Goal: Task Accomplishment & Management: Use online tool/utility

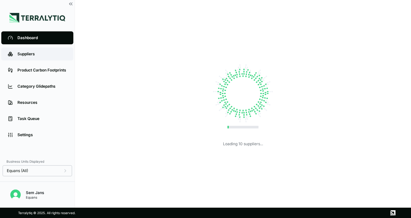
click at [38, 57] on link "Suppliers" at bounding box center [37, 54] width 72 height 13
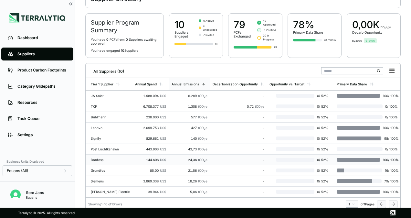
scroll to position [41, 0]
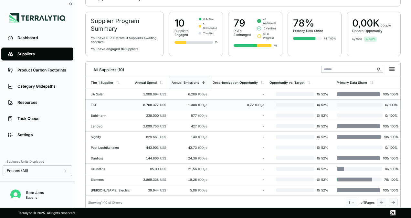
click at [97, 102] on td "TKF" at bounding box center [109, 105] width 47 height 11
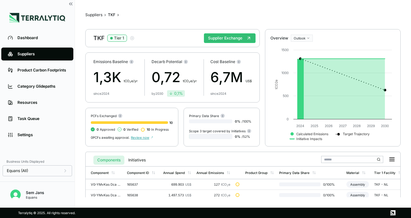
click at [148, 26] on div "Suppliers › TKF › TKF Tier 1 Supplier Exchange Emissions Baseline 1,3K t CO 2 e…" at bounding box center [243, 103] width 316 height 187
click at [246, 38] on button "Supplier Exchange" at bounding box center [230, 38] width 52 height 10
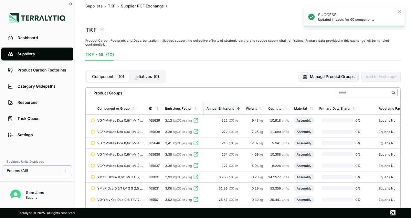
scroll to position [9, 0]
click at [143, 71] on button "Initiatives ( 0 )" at bounding box center [146, 76] width 35 height 10
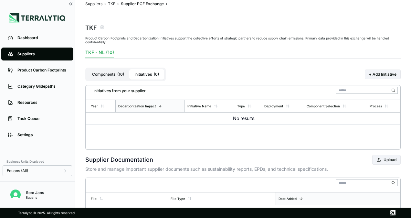
scroll to position [29, 0]
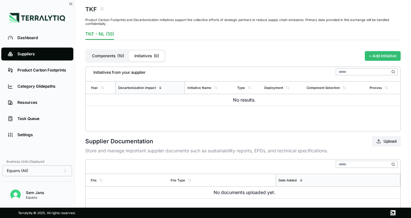
click at [382, 56] on button "+ Add Initiative" at bounding box center [383, 56] width 36 height 10
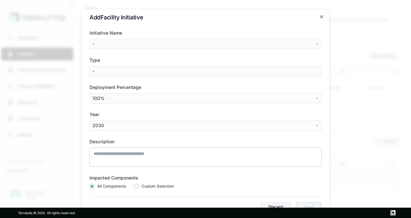
click at [166, 50] on div "Initiative Name - Type - Deployment Percentage 100% Year [DATE] Description Imp…" at bounding box center [206, 120] width 232 height 187
click at [196, 42] on body "Dashboard Suppliers Product Carbon Footprints Category Glidepaths Resources Tas…" at bounding box center [205, 109] width 411 height 218
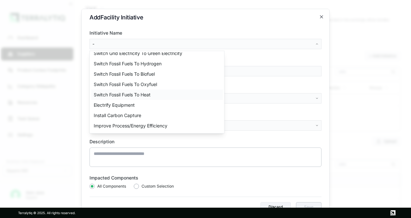
scroll to position [0, 0]
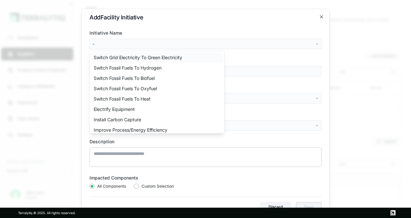
click at [158, 58] on div "Switch Grid Electricity To Green Electricity" at bounding box center [157, 57] width 132 height 10
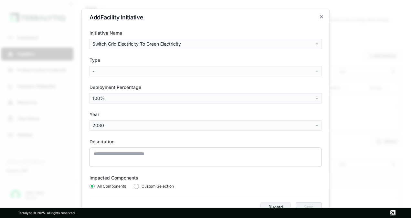
click at [155, 69] on body "Dashboard Suppliers Product Carbon Footprints Category Glidepaths Resources Tas…" at bounding box center [205, 109] width 411 height 218
click at [123, 94] on div "On-Site Renewables" at bounding box center [115, 95] width 48 height 10
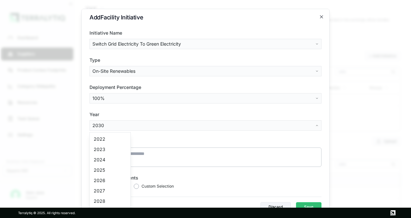
click at [137, 126] on body "Dashboard Suppliers Product Carbon Footprints Category Glidepaths Resources Tas…" at bounding box center [205, 109] width 411 height 218
click at [100, 151] on div "2023" at bounding box center [110, 149] width 38 height 10
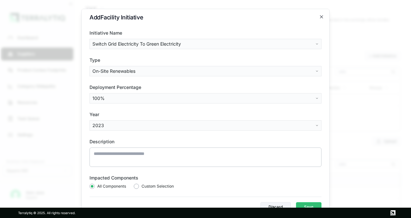
scroll to position [13, 0]
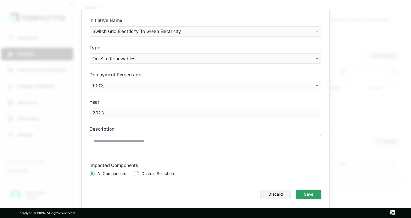
click at [304, 196] on button "Save" at bounding box center [309, 194] width 26 height 10
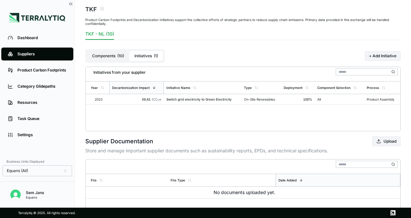
click at [113, 58] on button "Components ( 10 )" at bounding box center [108, 56] width 42 height 10
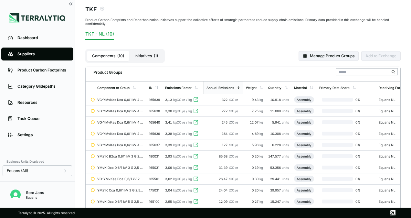
click at [140, 57] on button "Initiatives ( 1 )" at bounding box center [146, 56] width 34 height 10
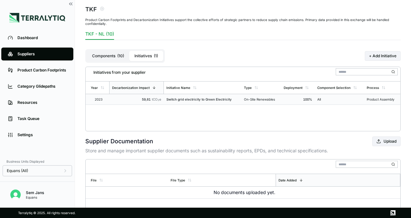
click at [369, 97] on span "Product Assembly" at bounding box center [381, 99] width 28 height 4
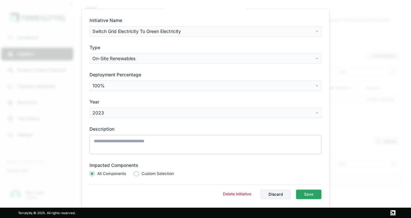
click at [313, 195] on button "Save" at bounding box center [309, 194] width 26 height 10
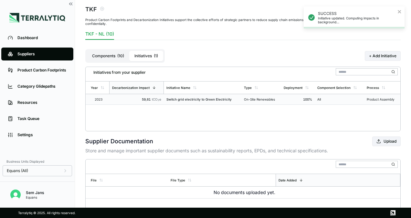
scroll to position [60, 0]
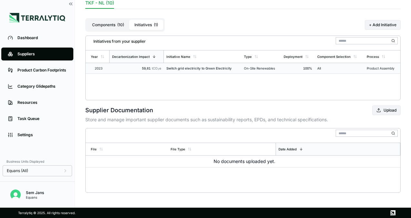
click at [102, 23] on button "Components ( 10 )" at bounding box center [108, 25] width 42 height 10
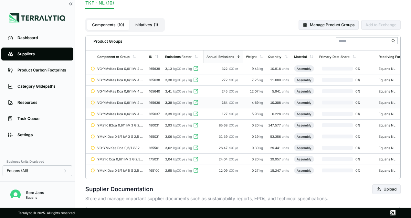
scroll to position [0, 63]
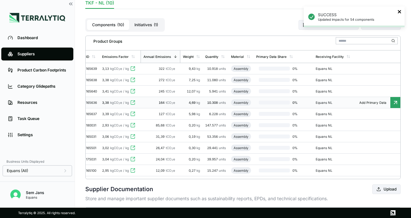
click at [400, 13] on icon "close" at bounding box center [400, 11] width 5 height 5
click at [149, 22] on button "Initiatives ( 1 )" at bounding box center [146, 25] width 34 height 10
